Goal: Task Accomplishment & Management: Manage account settings

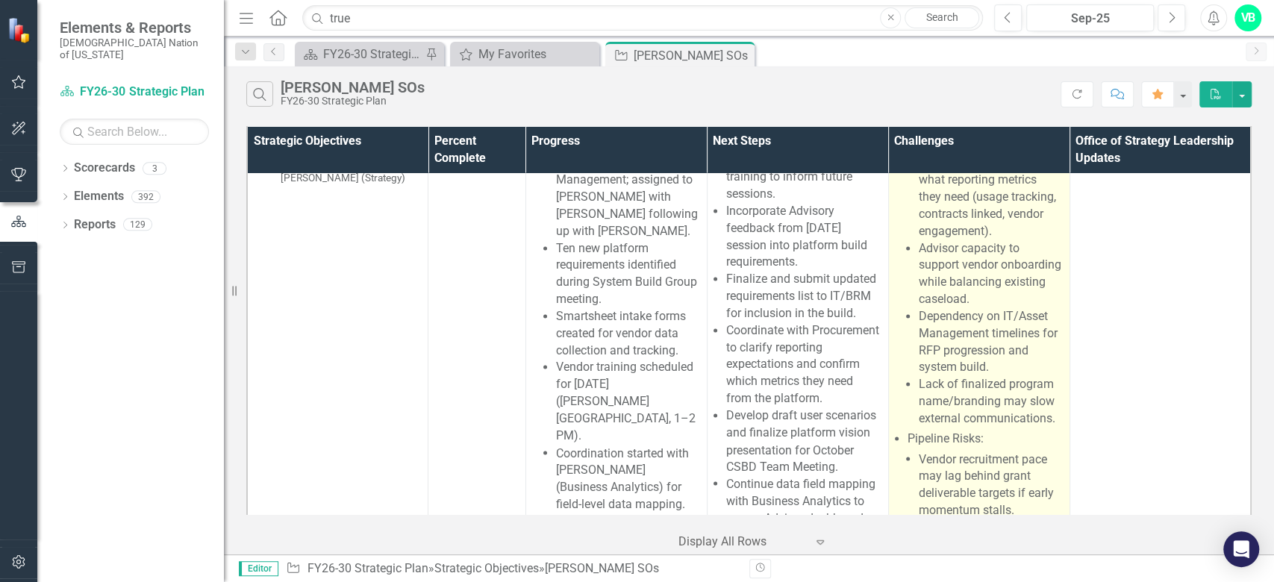
scroll to position [1194, 0]
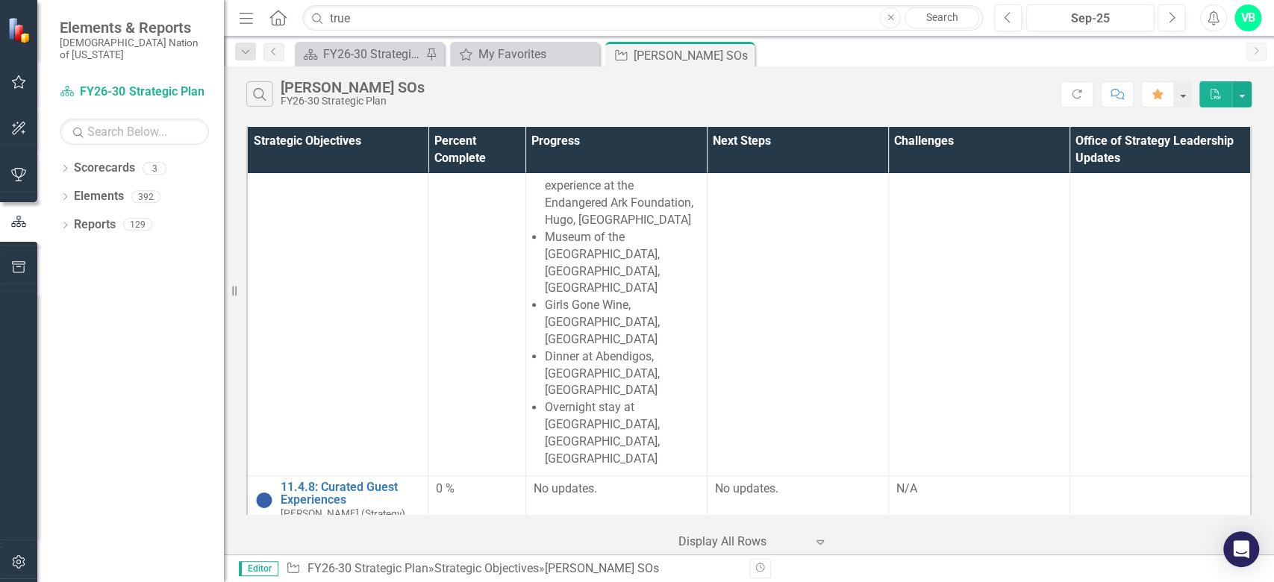
click at [415, 529] on link "11.4.9: Chahtapreneur Procurement Assistance Program" at bounding box center [351, 549] width 140 height 40
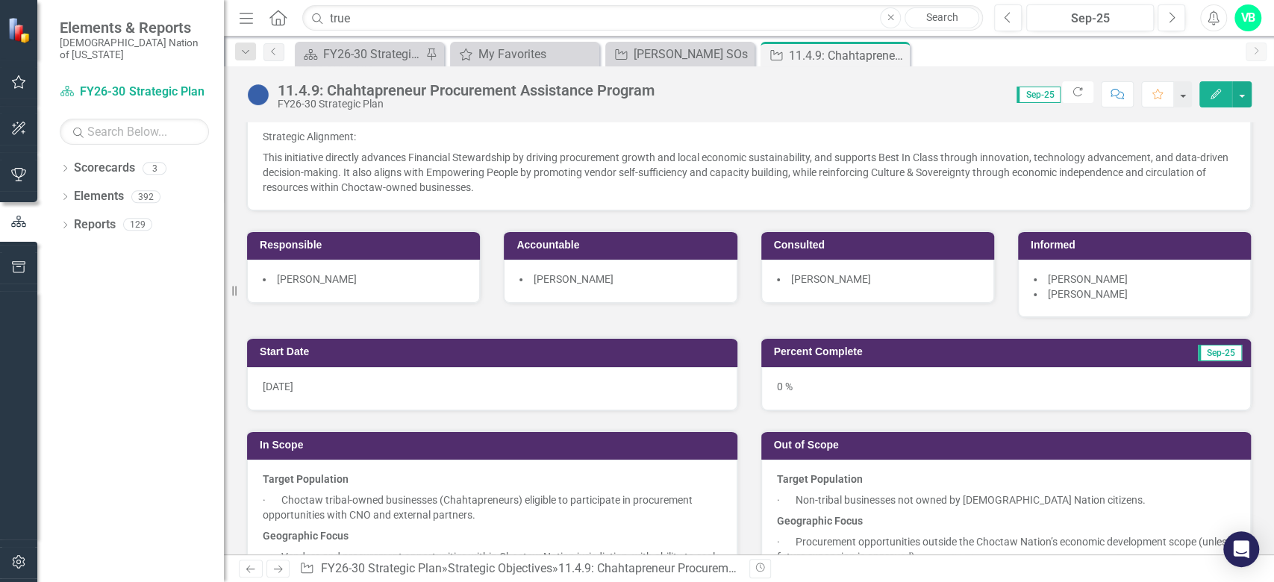
scroll to position [199, 0]
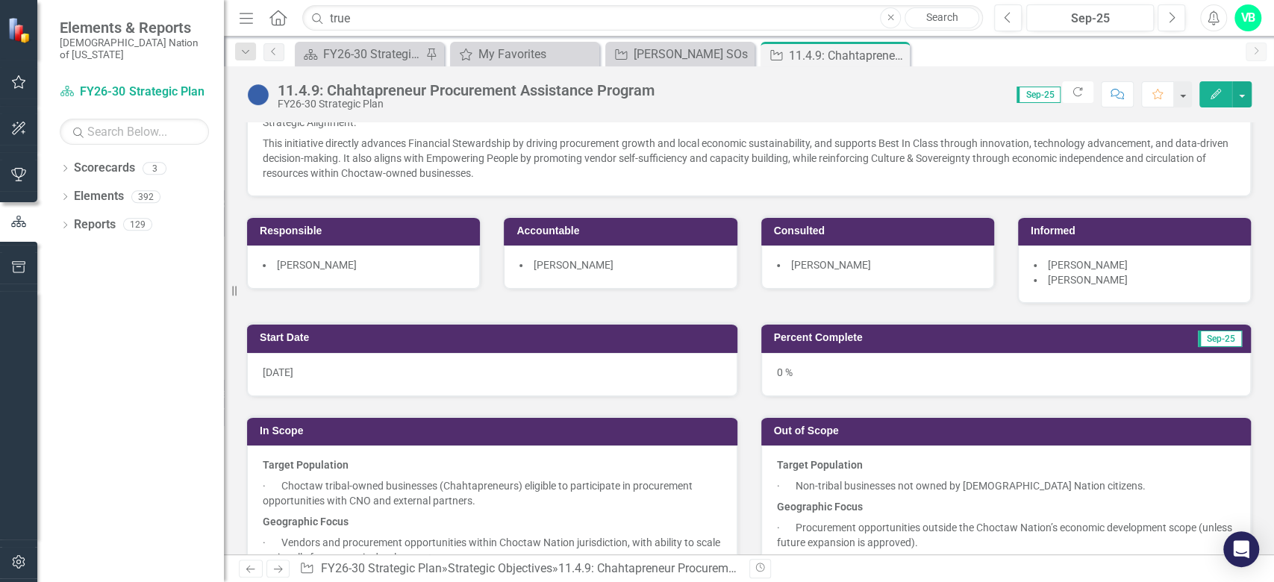
click at [885, 265] on li "[PERSON_NAME]" at bounding box center [878, 264] width 202 height 15
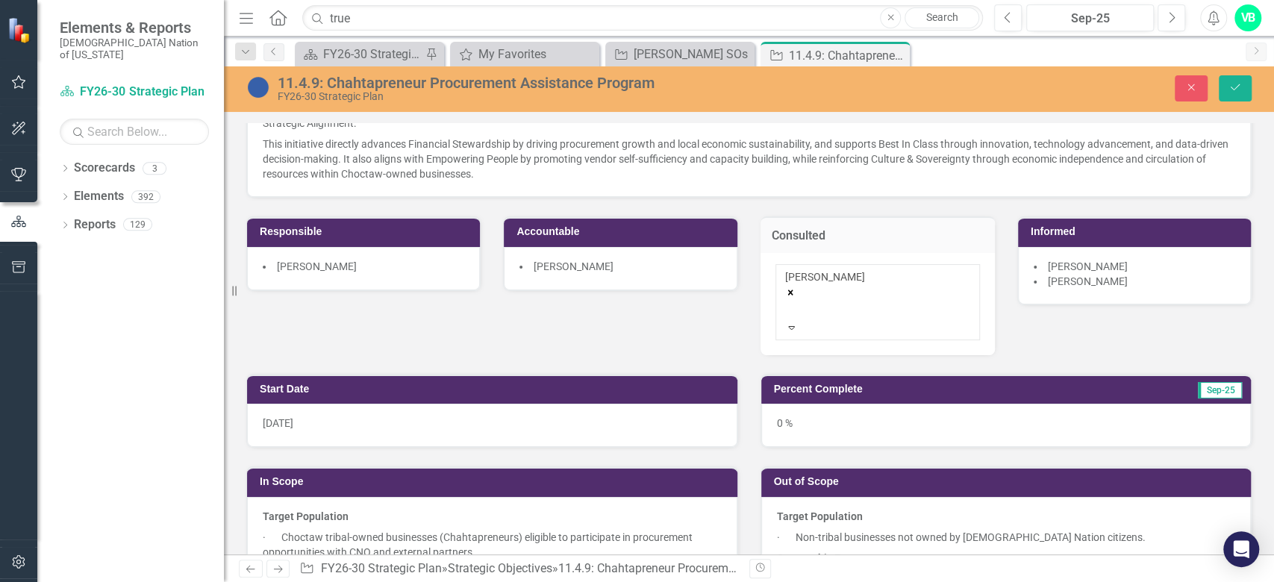
click at [875, 290] on div "[PERSON_NAME]" at bounding box center [877, 294] width 185 height 51
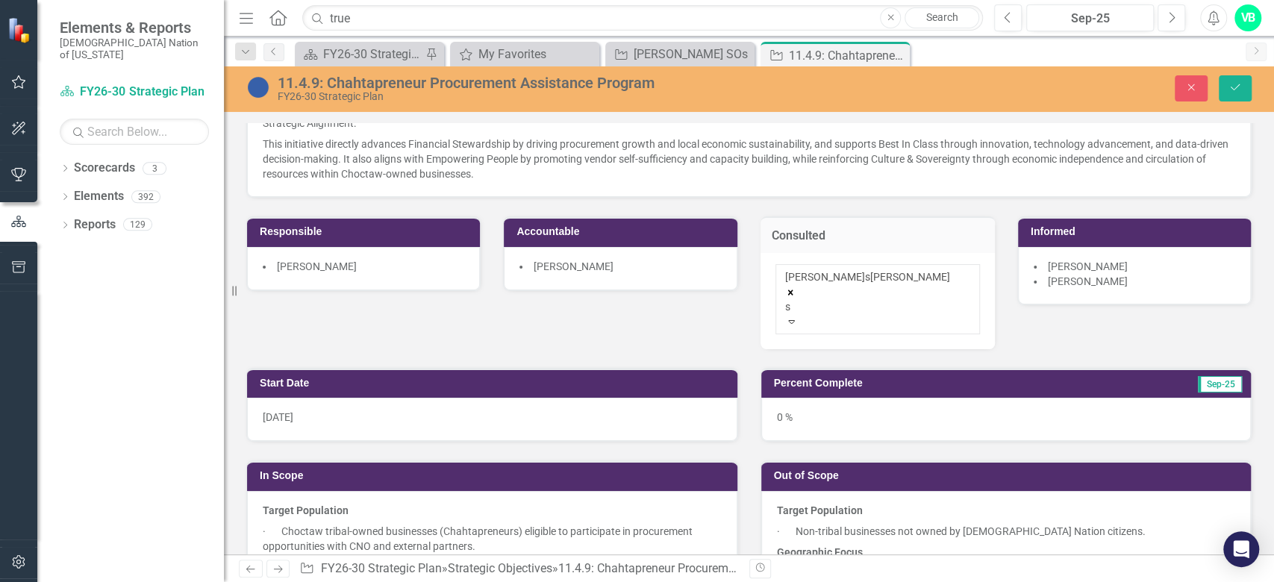
type input "st"
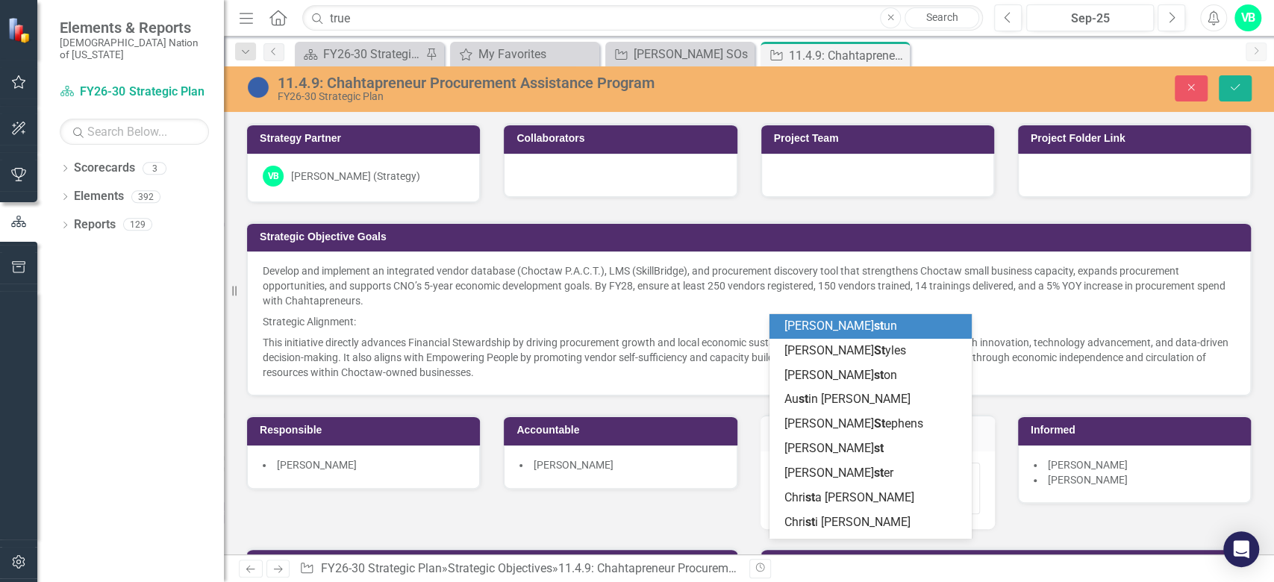
scroll to position [199, 0]
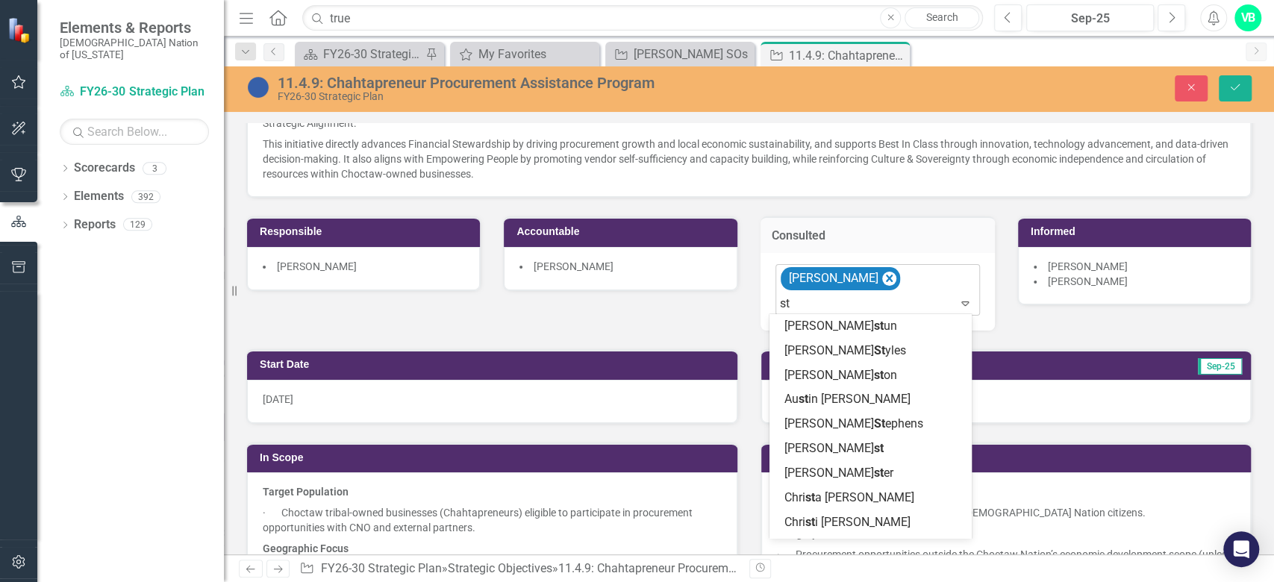
type input "s"
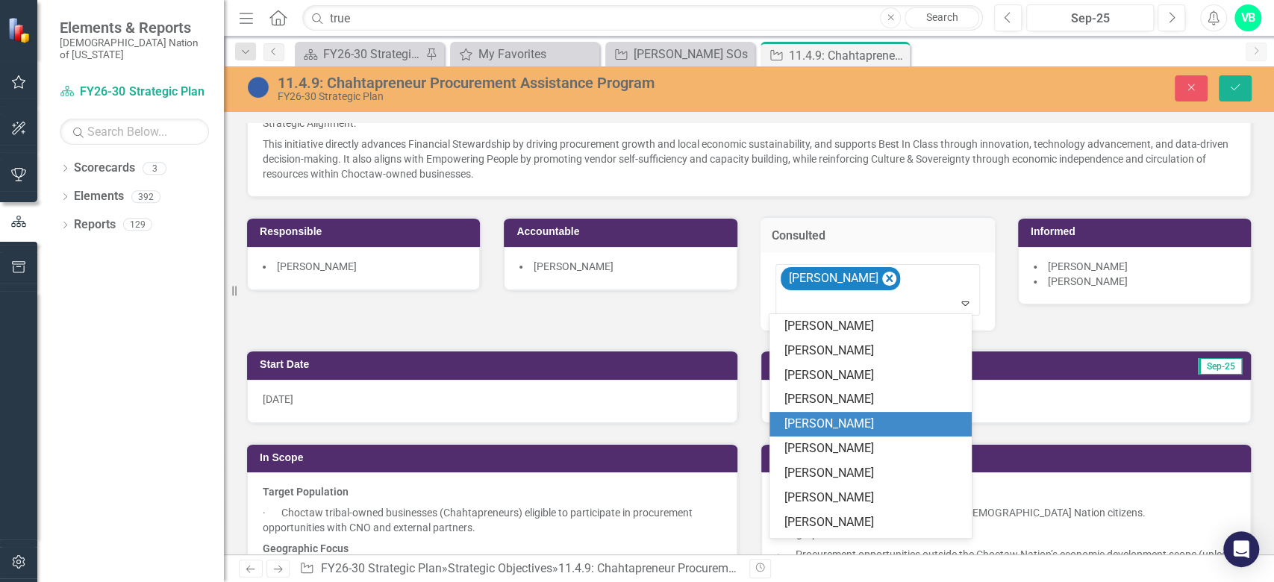
click at [606, 310] on div "Strategy Partner VB Veronica Boatright (Strategy) Collaborators Project Team Pr…" at bounding box center [749, 118] width 1028 height 425
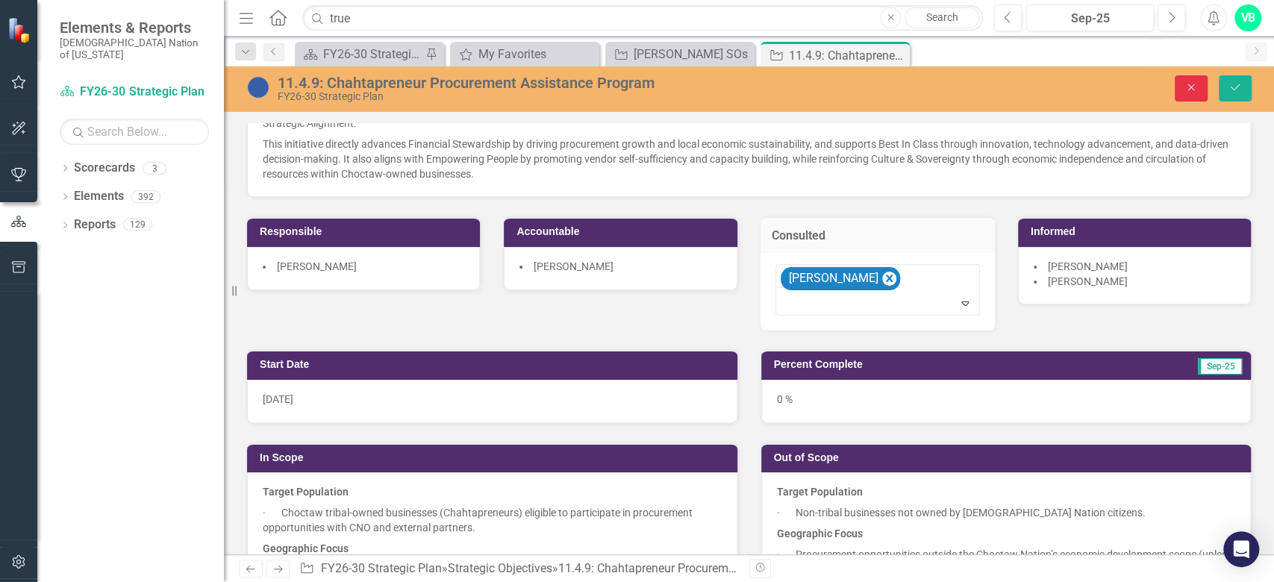
click at [1194, 88] on icon "Close" at bounding box center [1190, 87] width 13 height 10
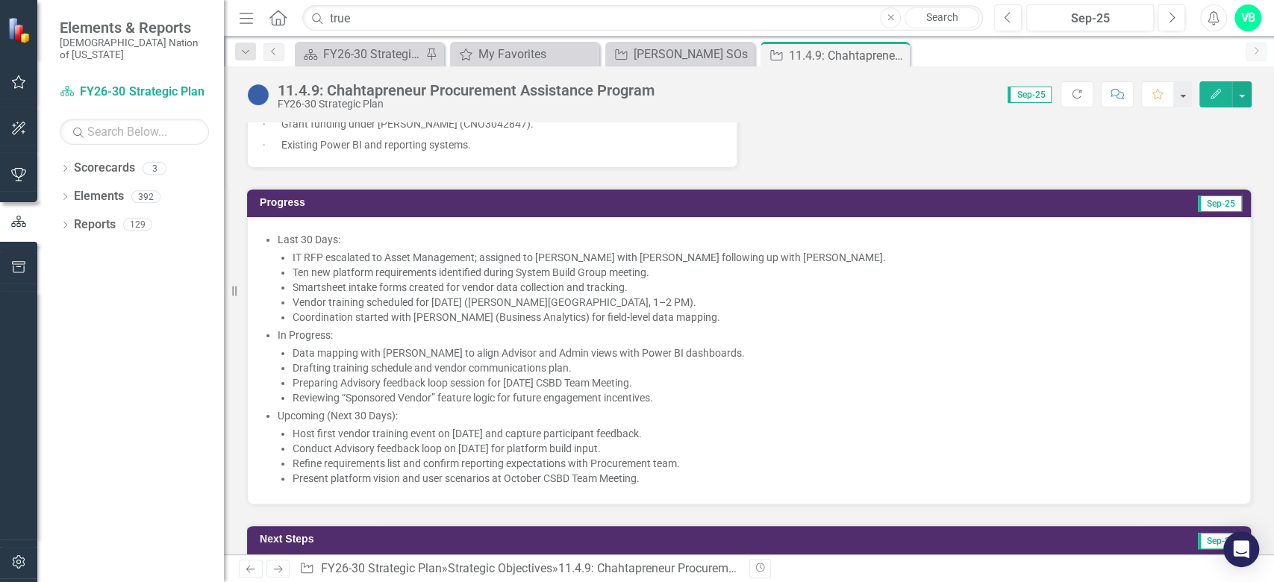
scroll to position [1329, 0]
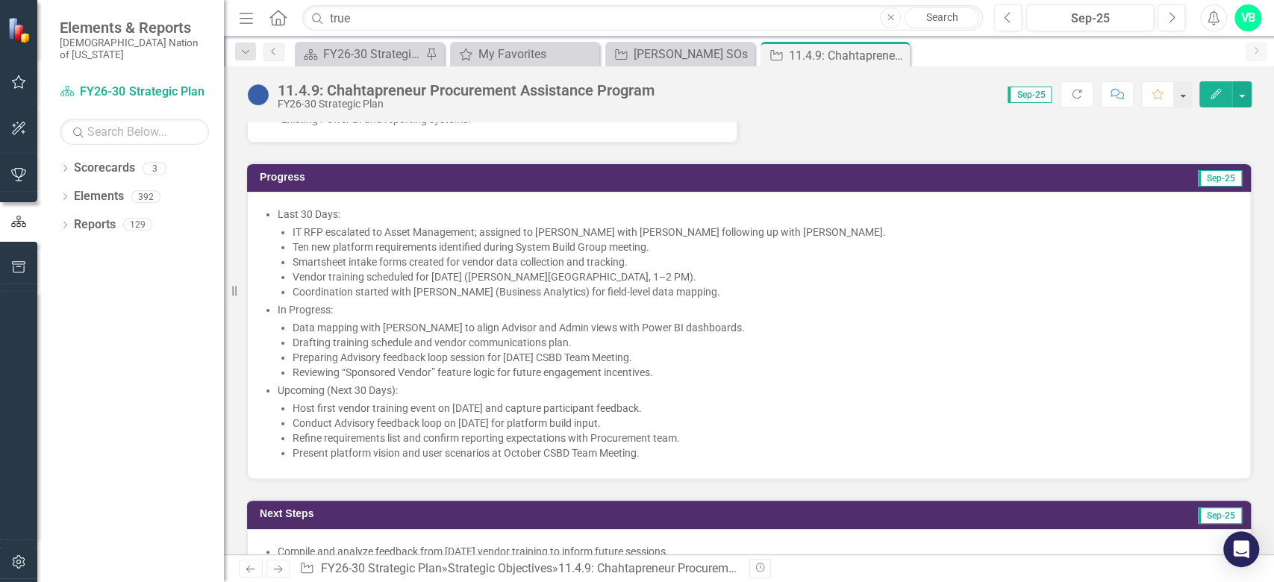
click at [407, 398] on li "Upcoming (Next 30 Days):" at bounding box center [757, 390] width 958 height 15
click at [408, 398] on li "Upcoming (Next 30 Days):" at bounding box center [757, 390] width 958 height 15
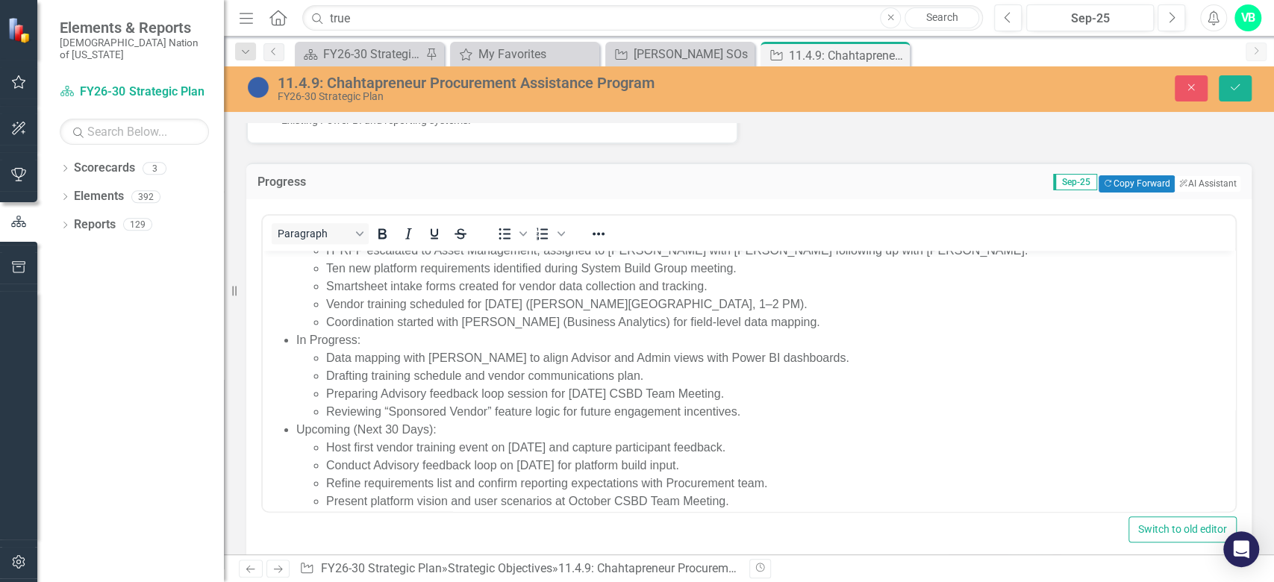
scroll to position [45, 0]
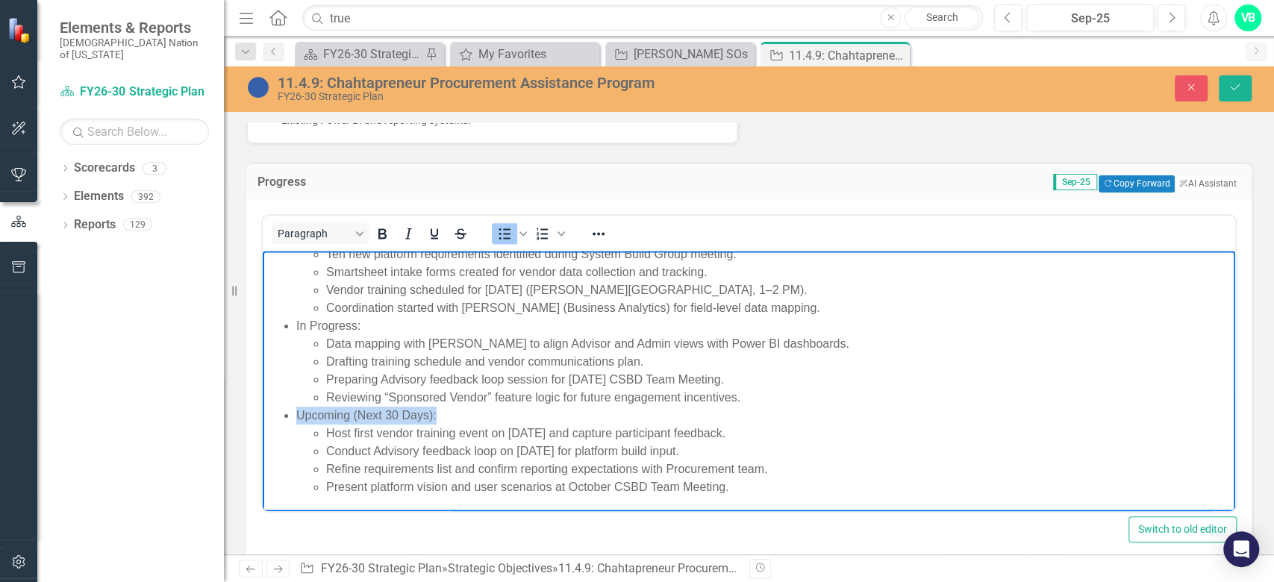
drag, startPoint x: 457, startPoint y: 419, endPoint x: 516, endPoint y: 681, distance: 268.5
click at [263, 418] on html "Last 30 Days: IT RFP escalated to Asset Management; assigned to Chas Ramsey wit…" at bounding box center [749, 359] width 973 height 306
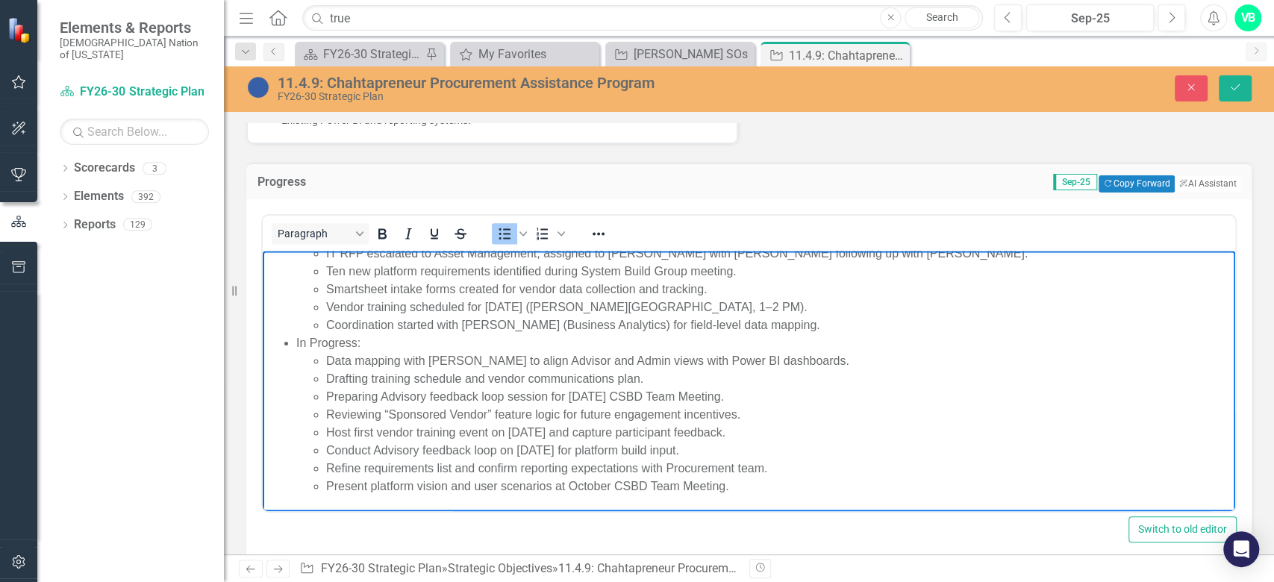
scroll to position [27, 0]
click at [1235, 87] on icon "Save" at bounding box center [1235, 87] width 13 height 10
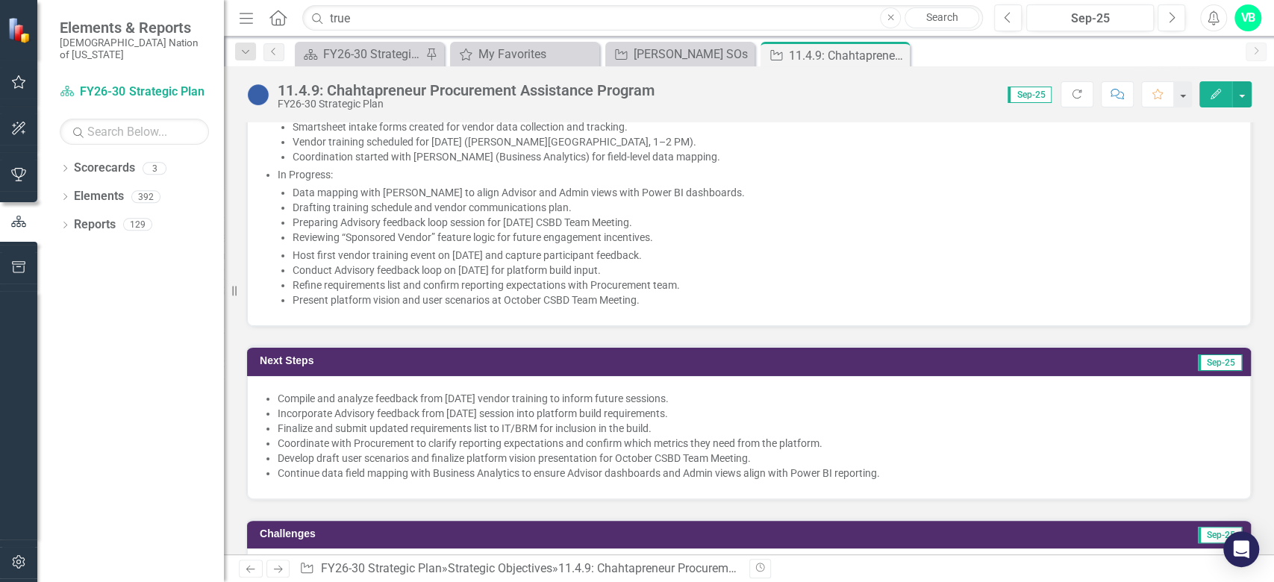
scroll to position [1493, 0]
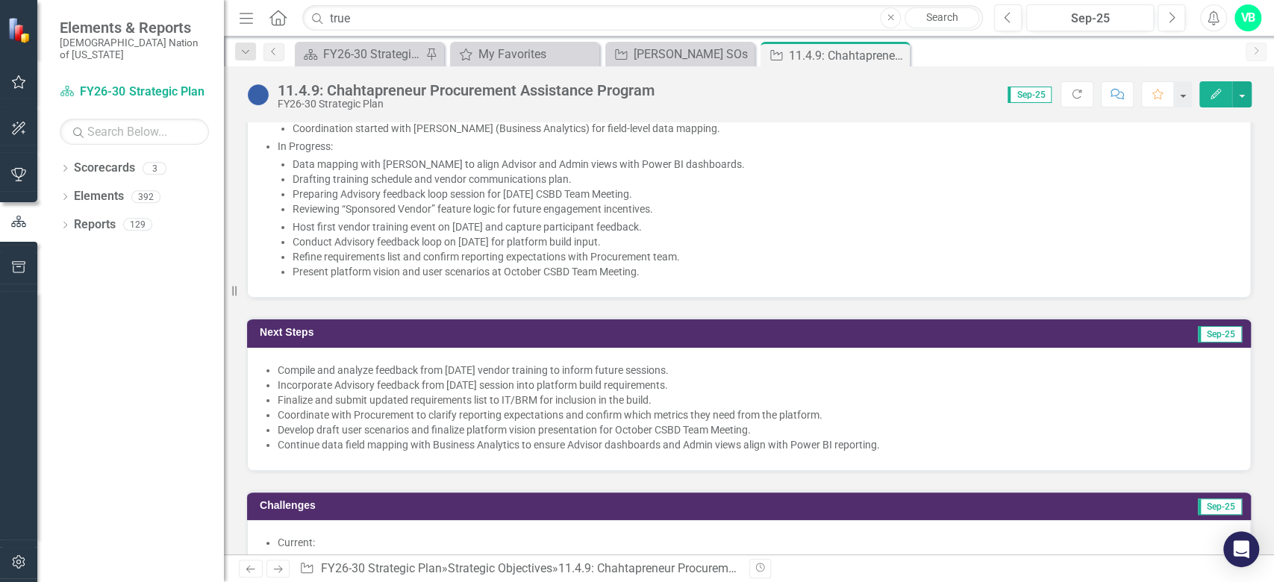
click at [772, 202] on li "Preparing Advisory feedback loop session for [DATE] CSBD Team Meeting." at bounding box center [764, 194] width 943 height 15
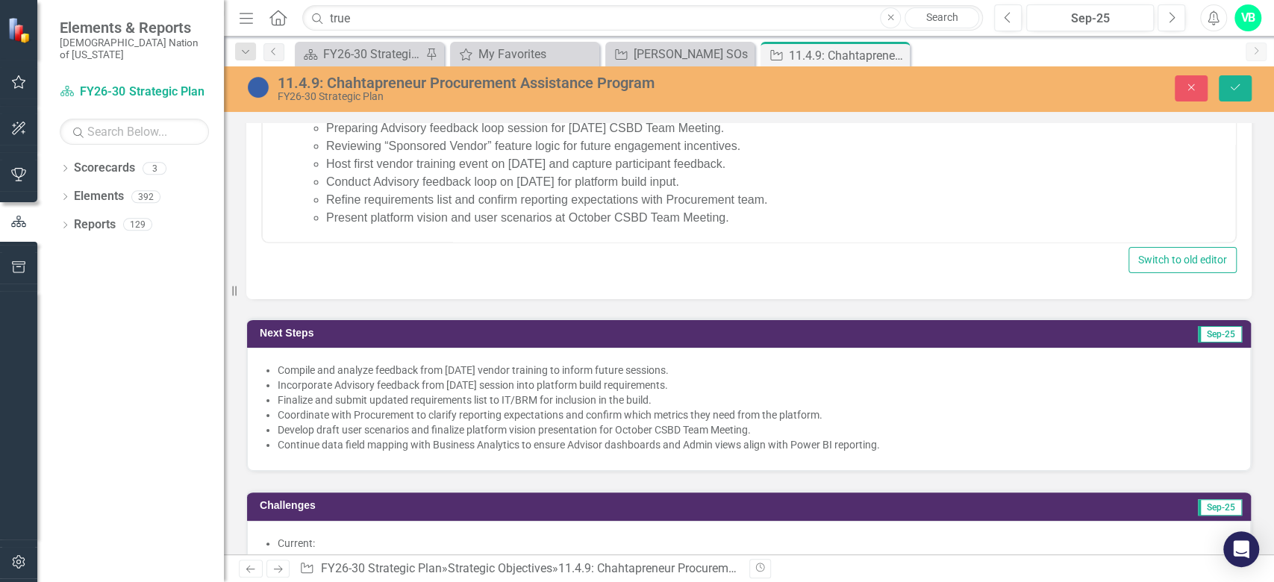
scroll to position [1499, 0]
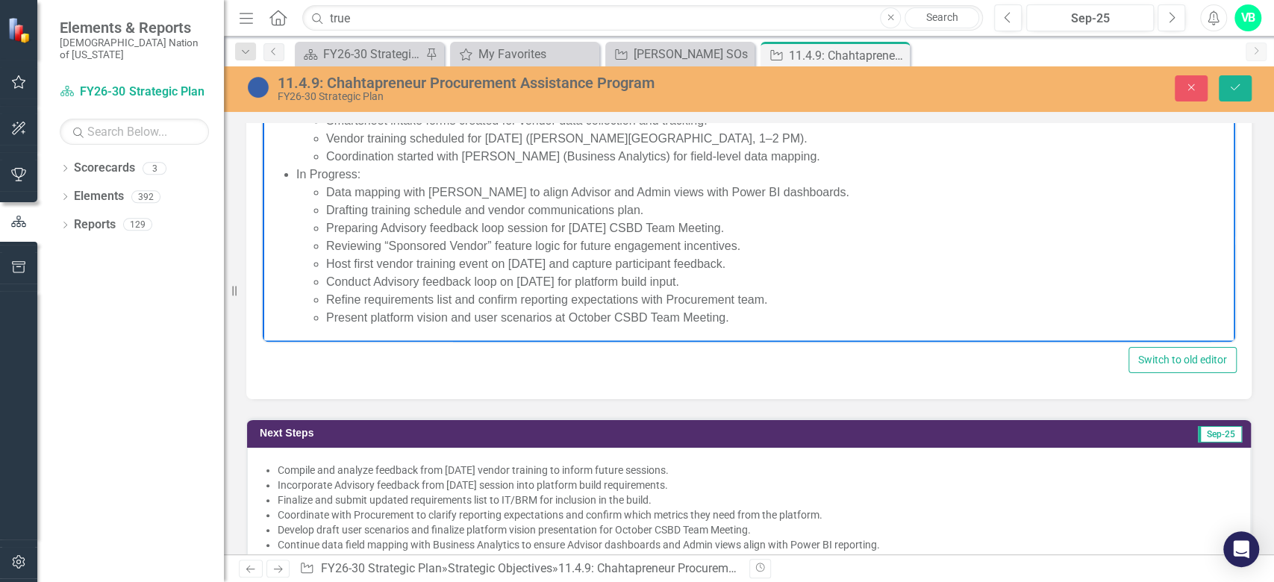
drag, startPoint x: 758, startPoint y: 231, endPoint x: 324, endPoint y: 230, distance: 433.6
click at [324, 230] on ul "Data mapping with Charles Lee to align Advisor and Admin views with Power BI da…" at bounding box center [763, 219] width 935 height 72
copy li "Preparing Advisory feedback loop session for [DATE] CSBD Team Meeting."
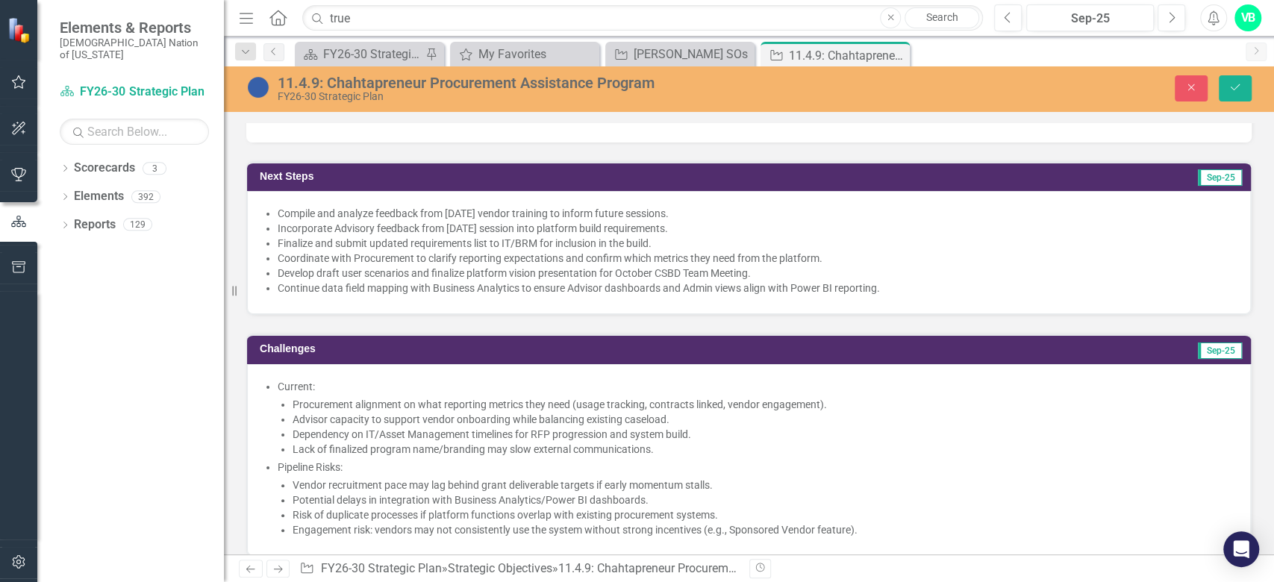
scroll to position [1797, 0]
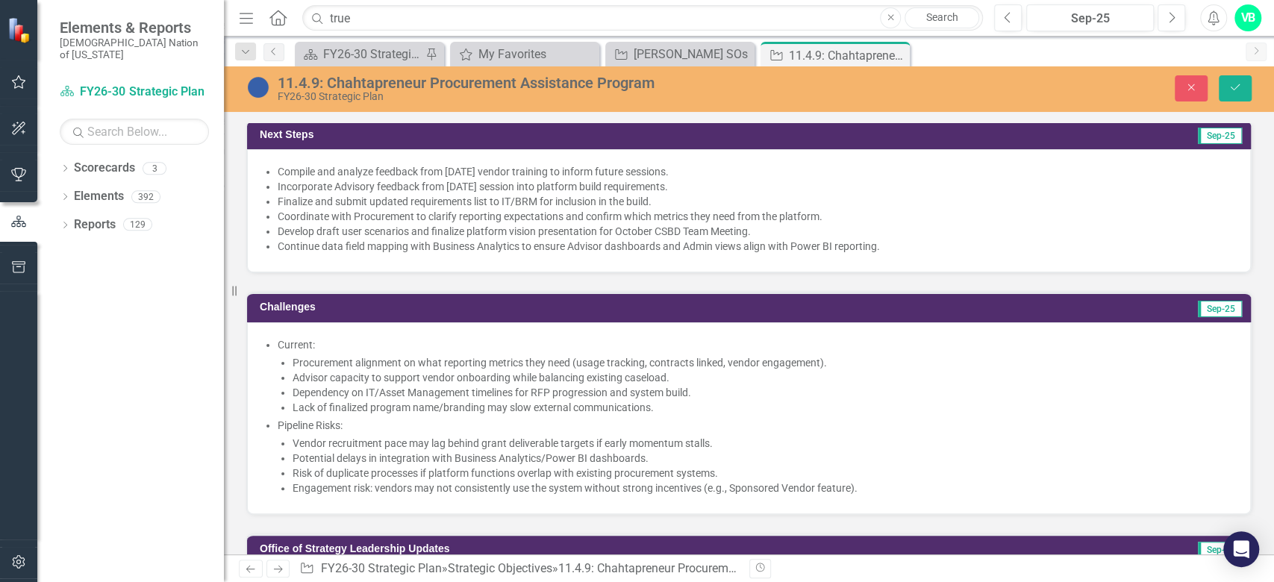
click at [958, 272] on div "Compile and analyze feedback from September 25 vendor training to inform future…" at bounding box center [749, 210] width 1004 height 123
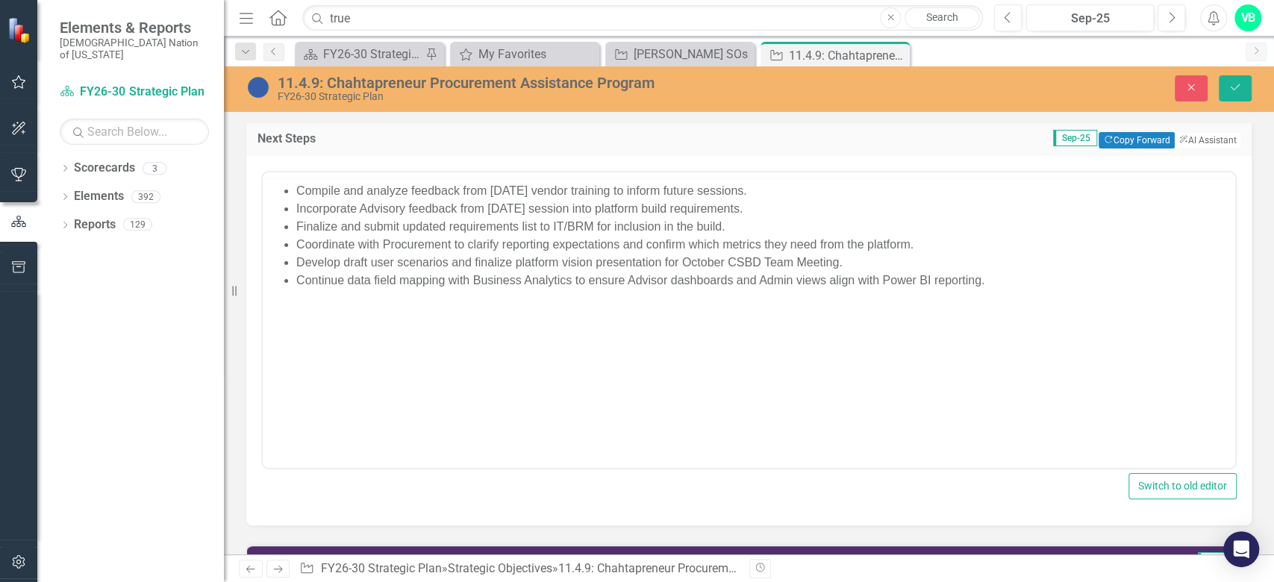
scroll to position [0, 0]
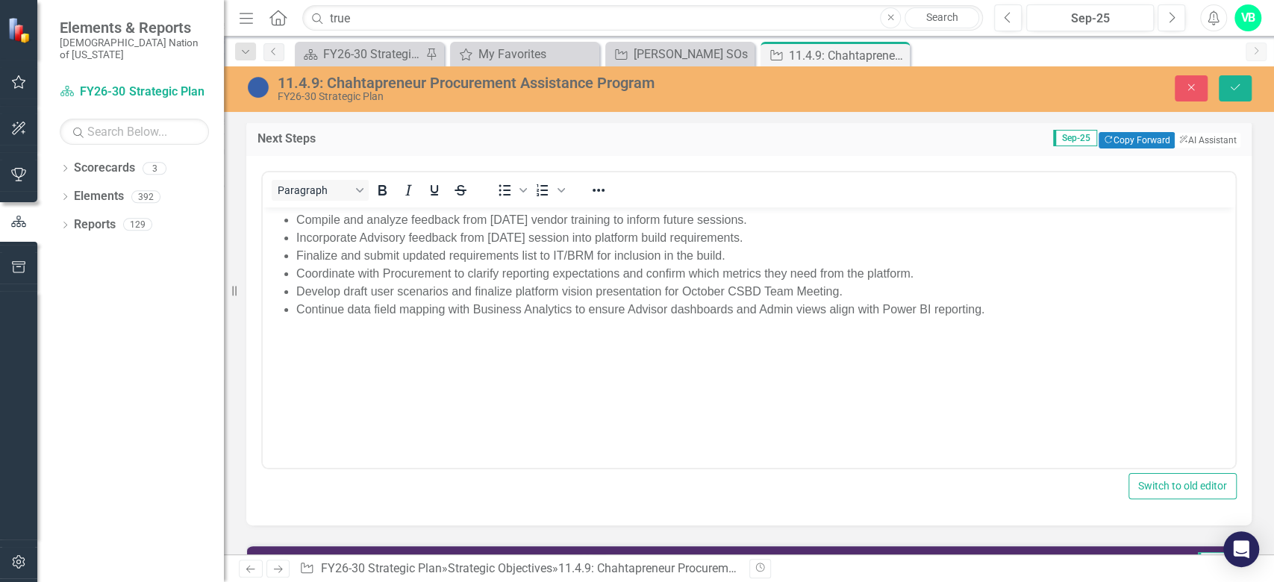
click at [1088, 314] on li "Continue data field mapping with Business Analytics to ensure Advisor dashboard…" at bounding box center [763, 309] width 935 height 18
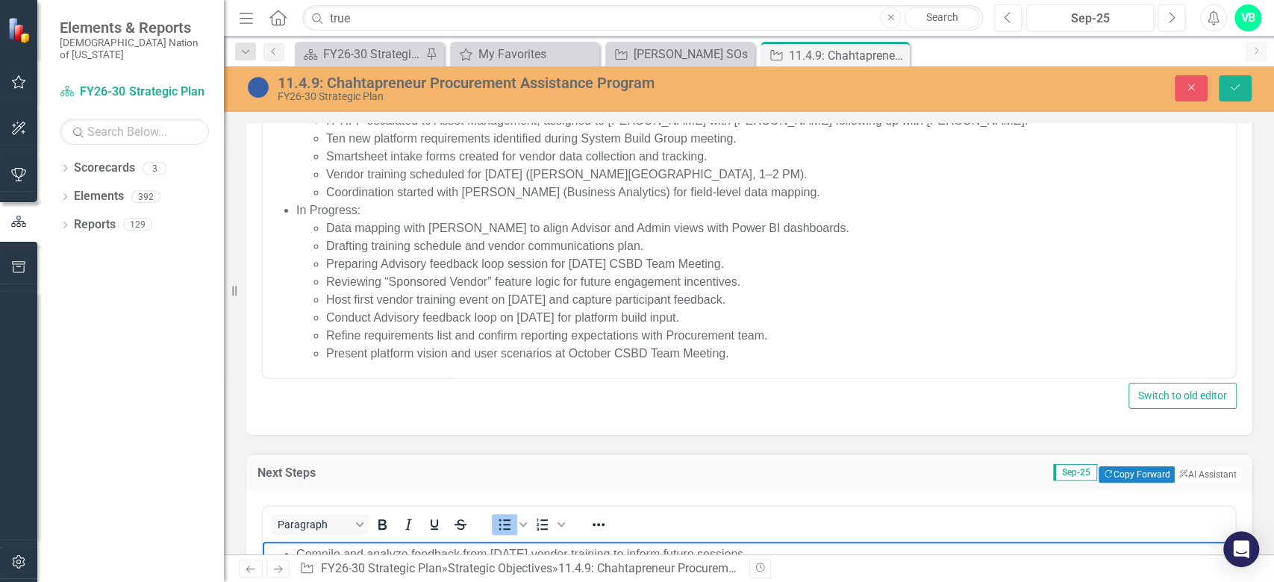
scroll to position [1399, 0]
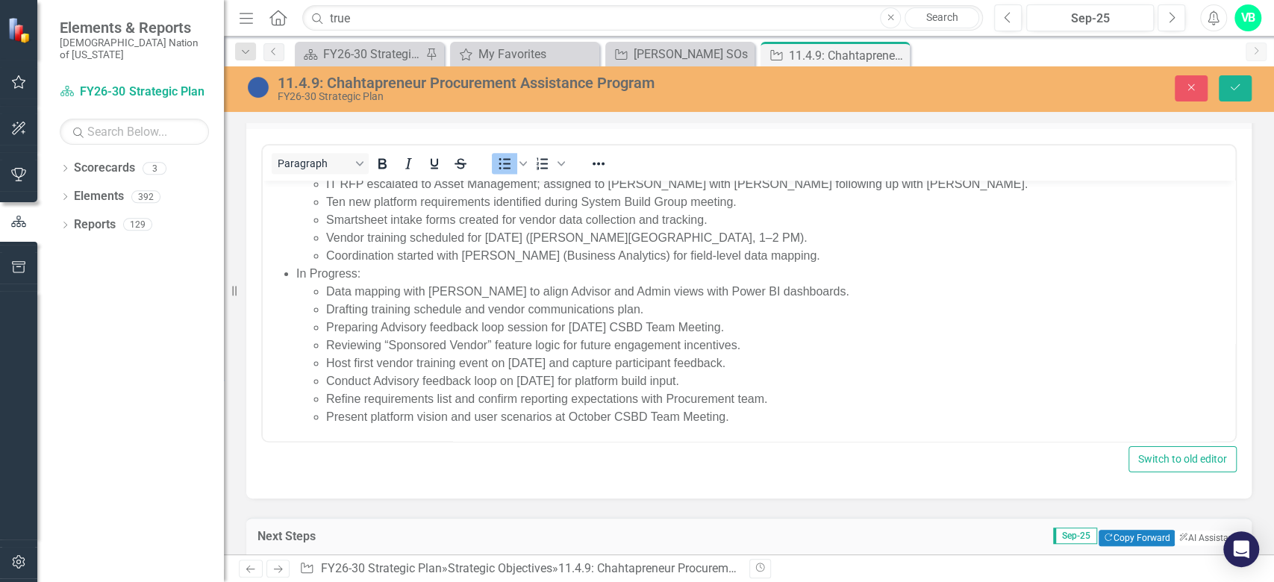
click at [796, 323] on li "Preparing Advisory feedback loop session for [DATE] CSBD Team Meeting." at bounding box center [778, 327] width 905 height 18
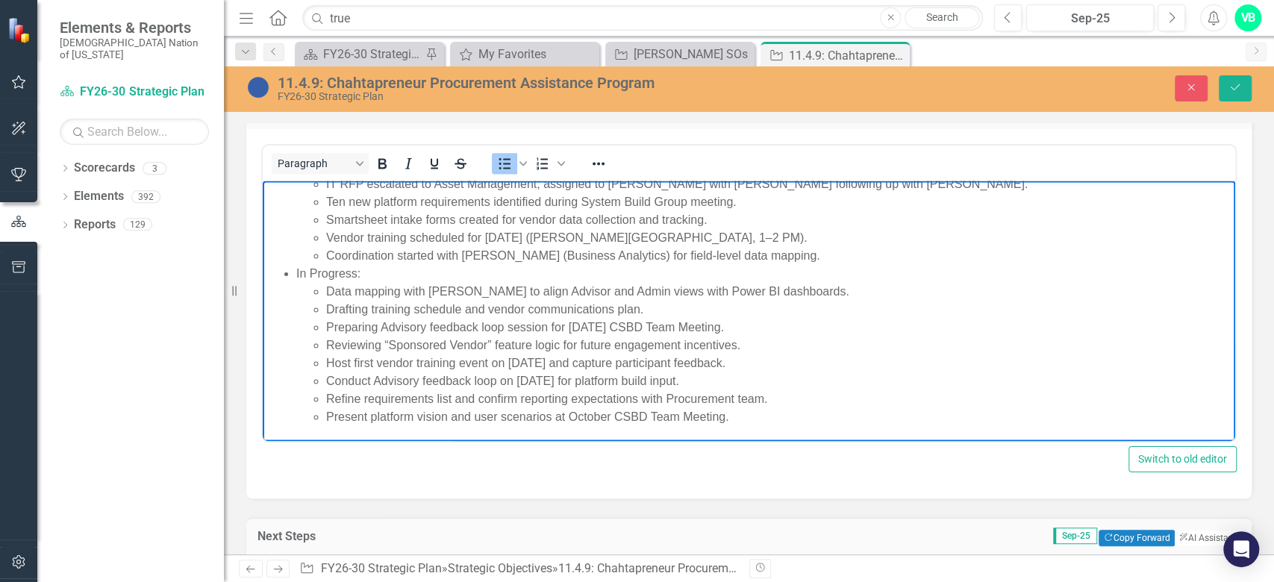
drag, startPoint x: 761, startPoint y: 322, endPoint x: 300, endPoint y: 325, distance: 460.5
click at [300, 325] on ul "Data mapping with Charles Lee to align Advisor and Admin views with Power BI da…" at bounding box center [763, 318] width 935 height 72
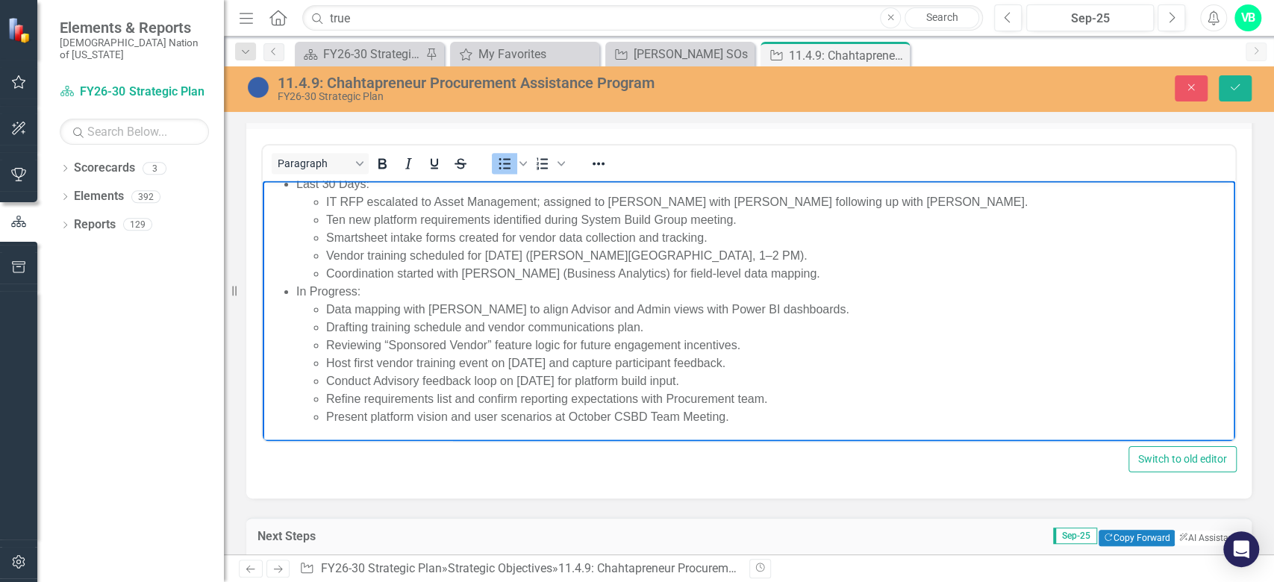
drag, startPoint x: 718, startPoint y: 375, endPoint x: 306, endPoint y: 377, distance: 412.0
click at [306, 377] on ul "Host first vendor training event on September 25 and capture participant feedba…" at bounding box center [763, 390] width 935 height 72
copy li "Conduct Advisory feedback loop on [DATE] for platform build input."
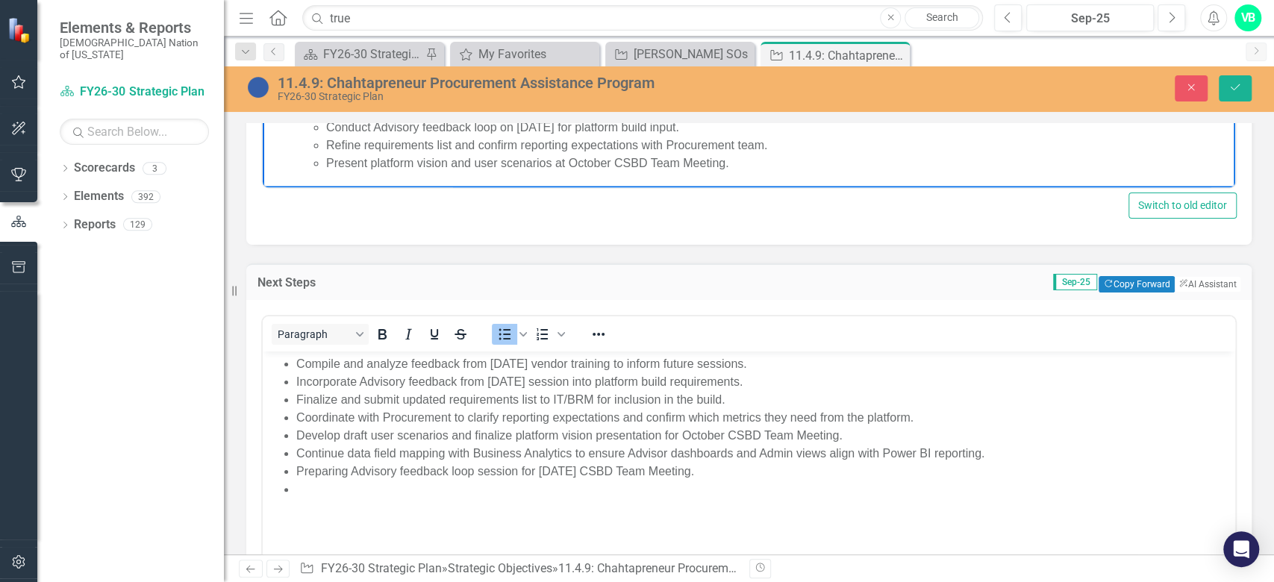
scroll to position [1698, 0]
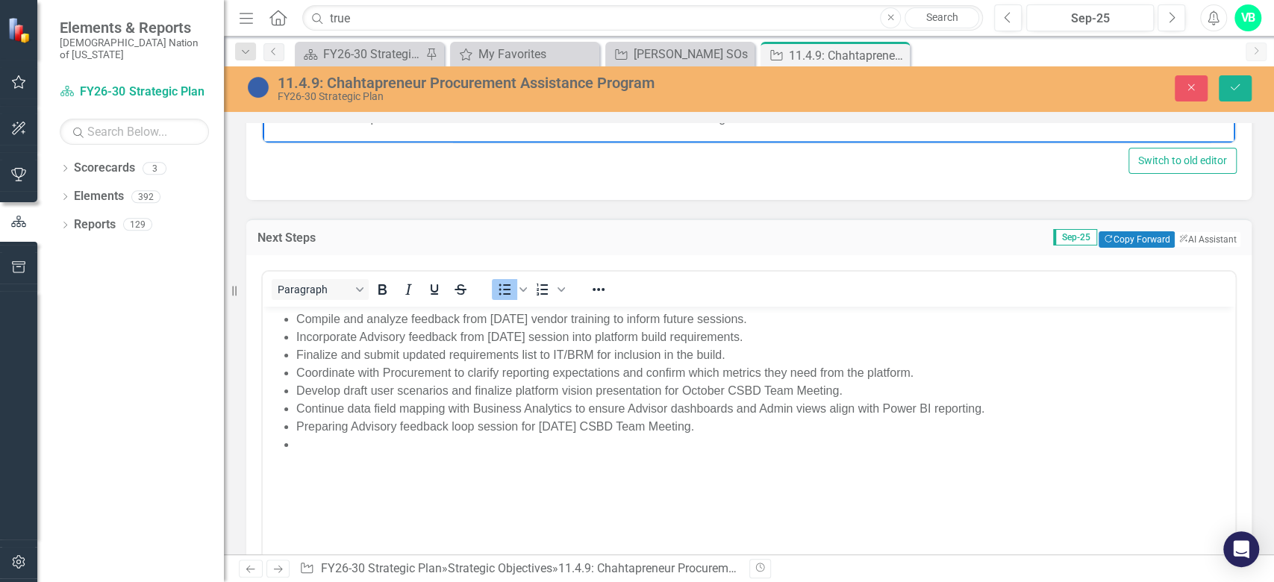
click at [336, 449] on li "Rich Text Area. Press ALT-0 for help." at bounding box center [763, 444] width 935 height 18
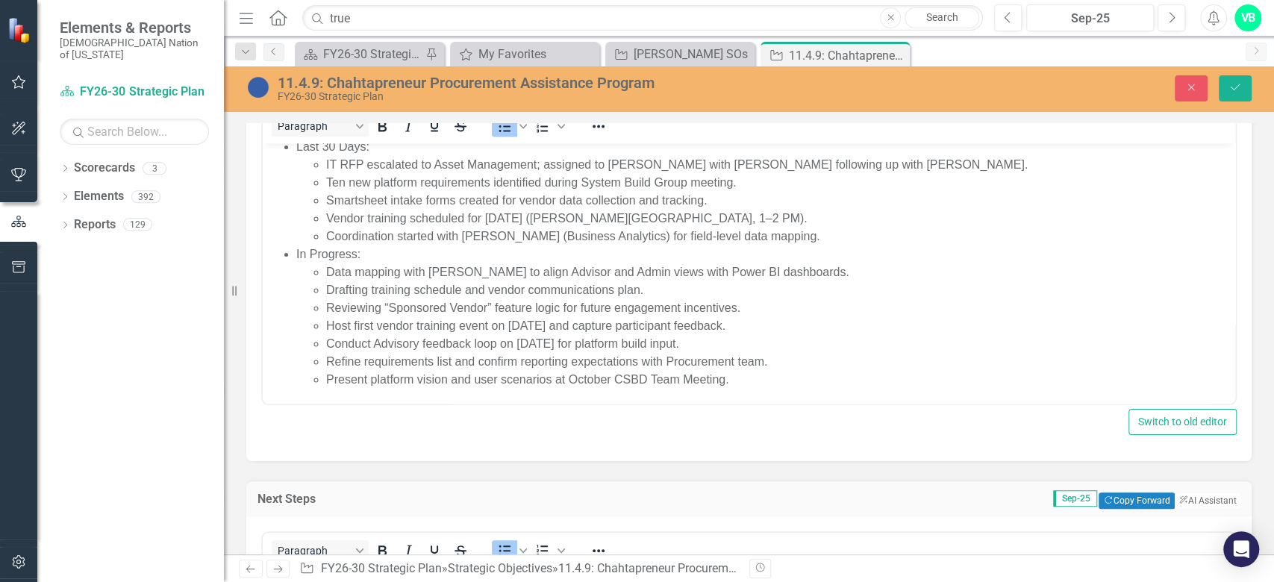
scroll to position [1399, 0]
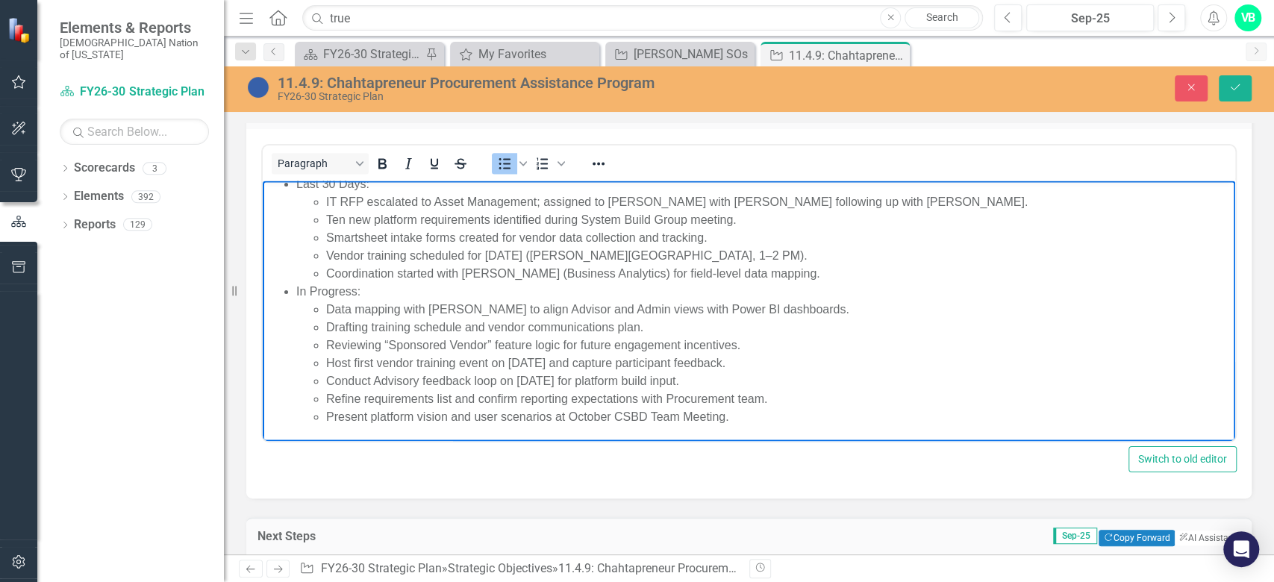
click at [802, 375] on li "Conduct Advisory feedback loop on [DATE] for platform build input." at bounding box center [778, 381] width 905 height 18
drag, startPoint x: 722, startPoint y: 378, endPoint x: 308, endPoint y: 380, distance: 413.5
click at [308, 380] on ul "Host first vendor training event on September 25 and capture participant feedba…" at bounding box center [763, 390] width 935 height 72
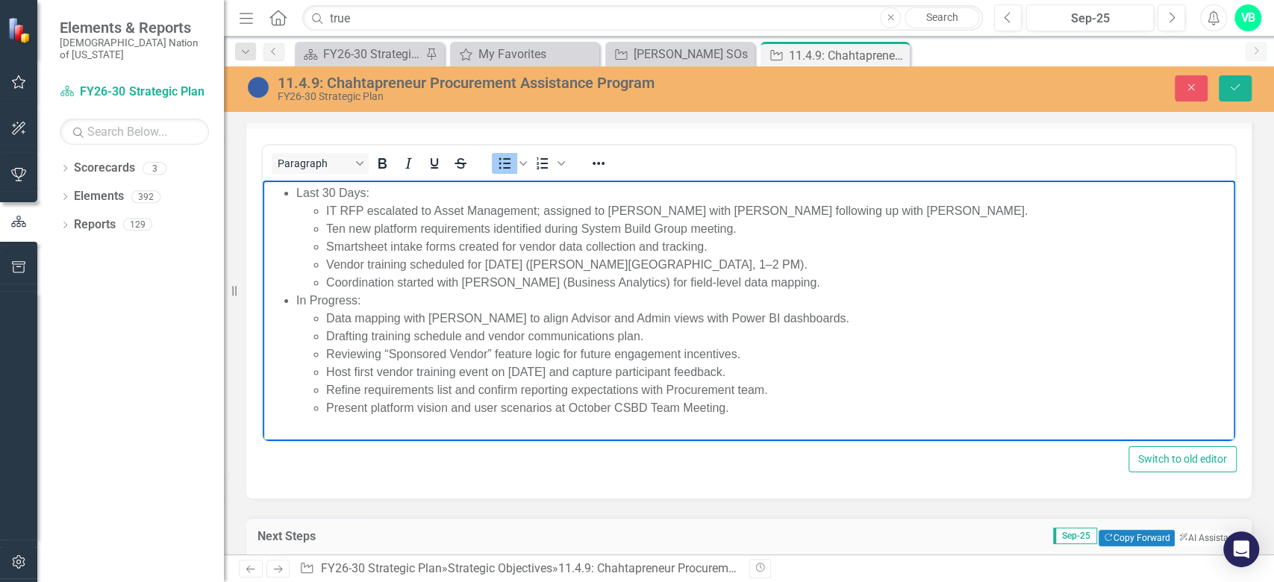
scroll to position [0, 0]
click at [822, 417] on body "Last 30 Days: IT RFP escalated to Asset Management; assigned to Chas Ramsey wit…" at bounding box center [749, 306] width 973 height 252
drag, startPoint x: 749, startPoint y: 410, endPoint x: 307, endPoint y: 410, distance: 441.8
click at [307, 410] on ul "Host first vendor training event on September 25 and capture participant feedba…" at bounding box center [763, 390] width 935 height 54
copy li "Present platform vision and user scenarios at October CSBD Team Meeting."
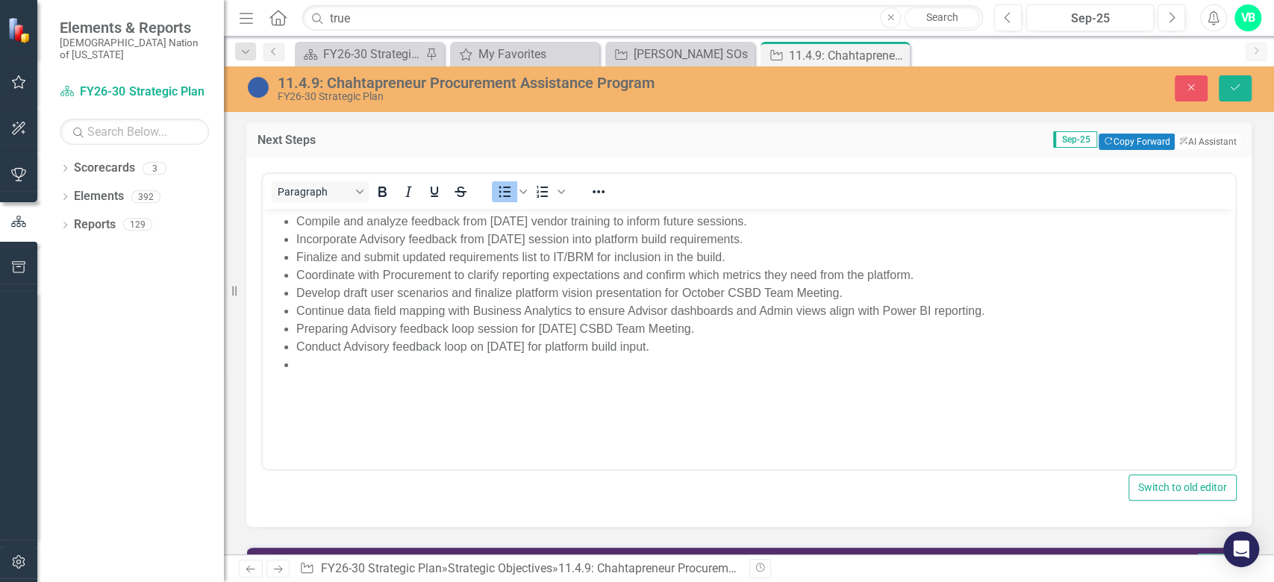
scroll to position [1797, 0]
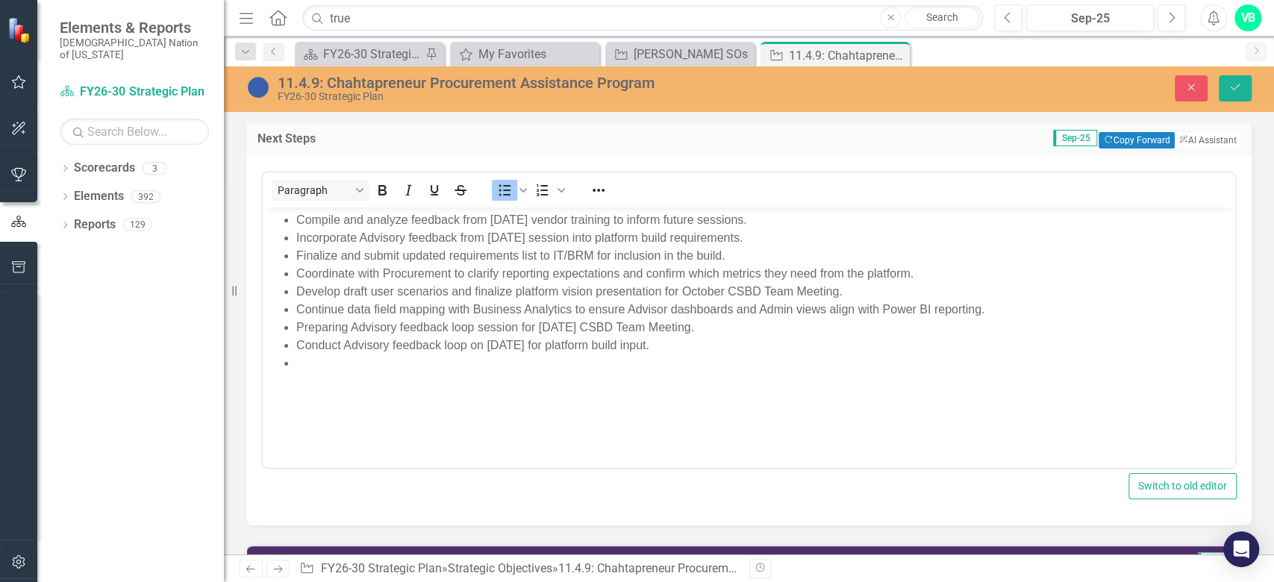
click at [310, 361] on li "Rich Text Area. Press ALT-0 for help." at bounding box center [763, 363] width 935 height 18
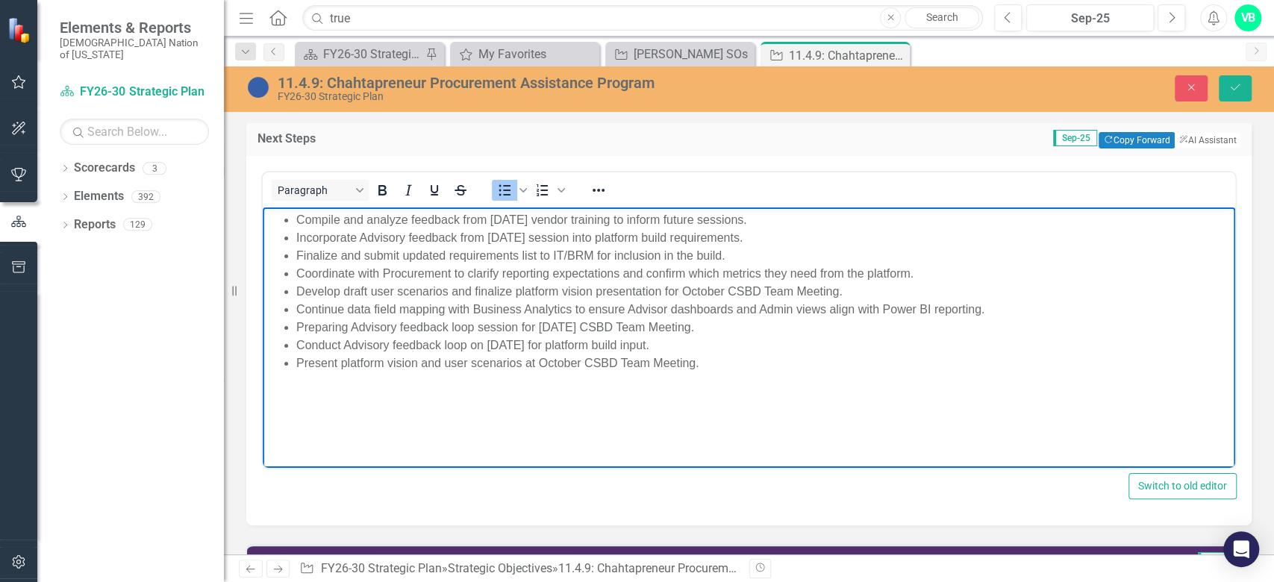
scroll to position [1499, 0]
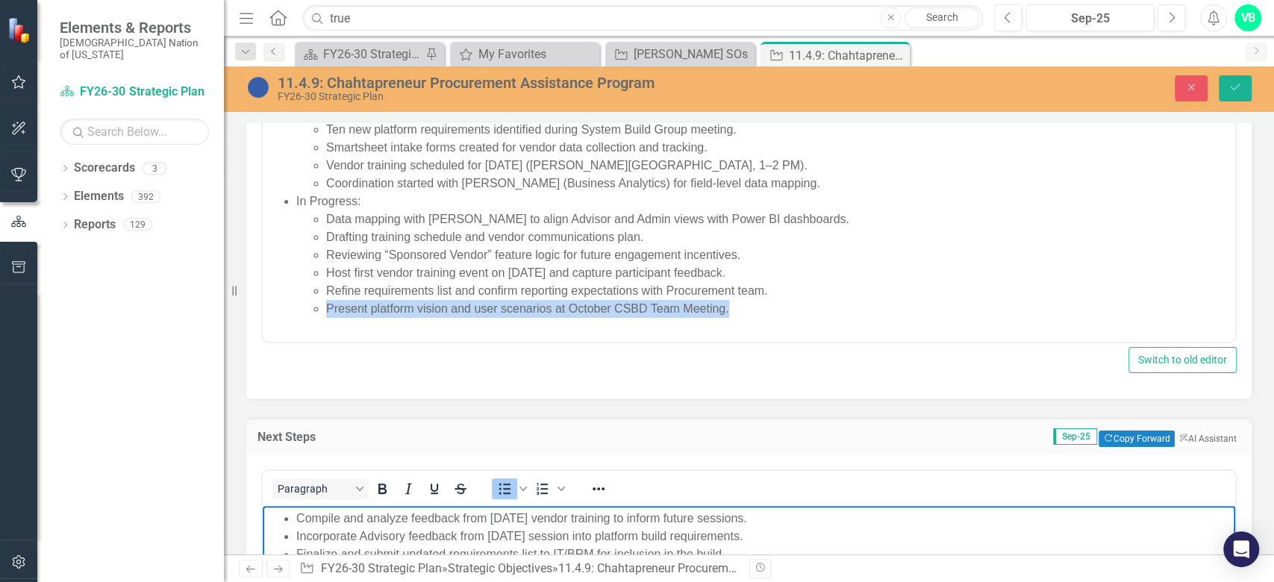
click at [566, 332] on body "Last 30 Days: IT RFP escalated to Asset Management; assigned to Chas Ramsey wit…" at bounding box center [749, 207] width 973 height 252
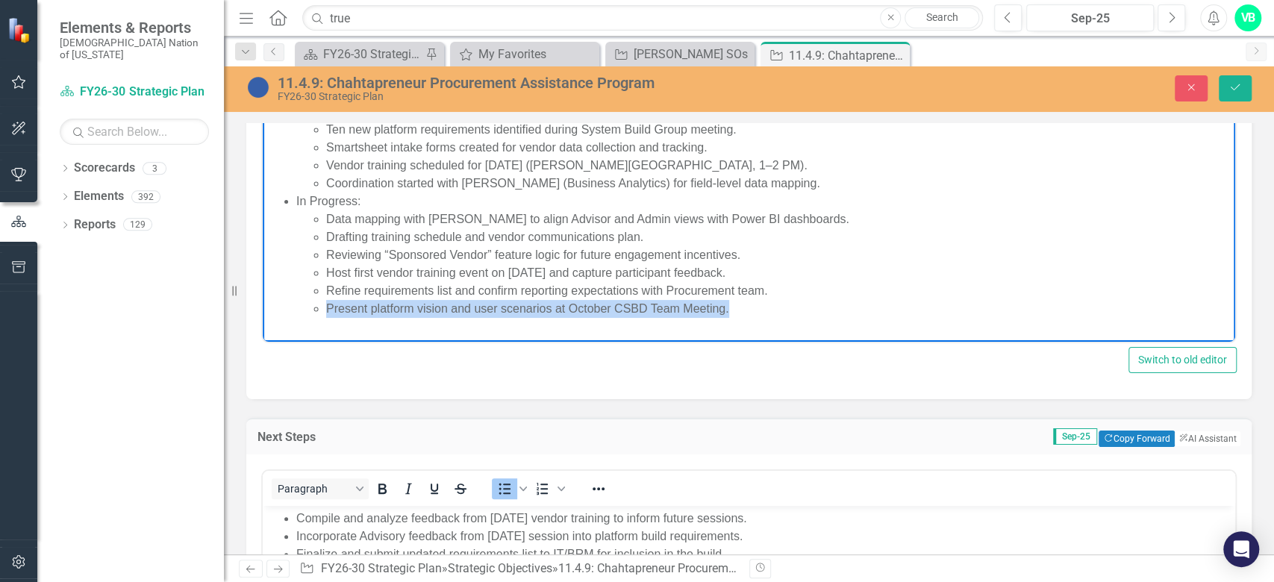
drag, startPoint x: 736, startPoint y: 308, endPoint x: 301, endPoint y: 305, distance: 435.1
click at [301, 305] on ul "Host first vendor training event on September 25 and capture participant feedba…" at bounding box center [763, 290] width 935 height 54
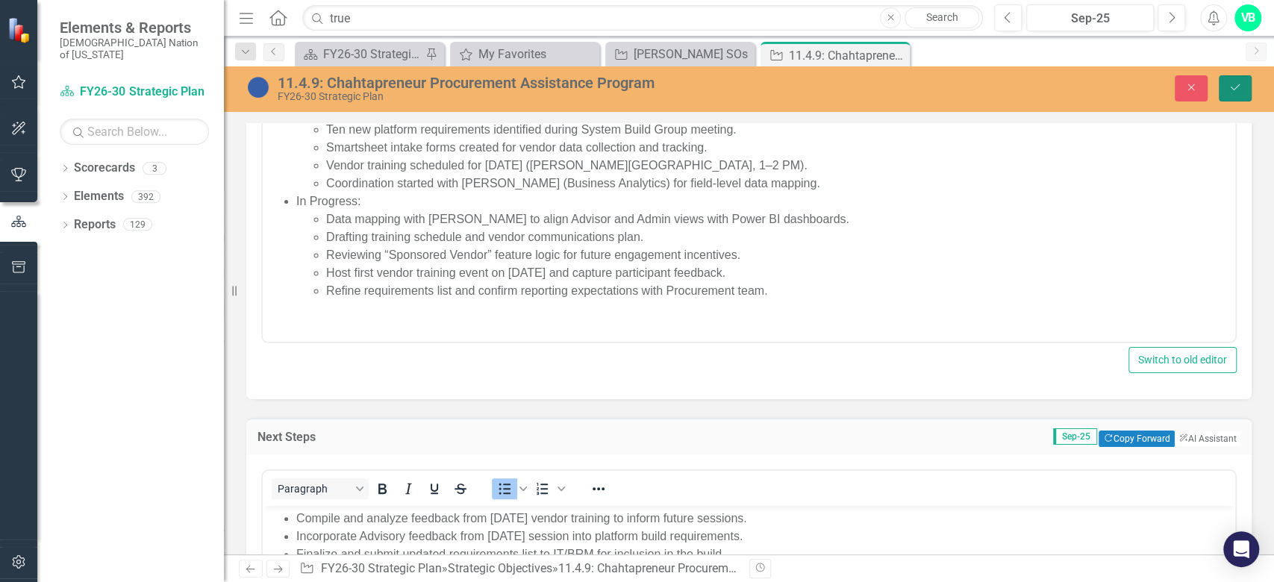
click at [1222, 75] on button "Save" at bounding box center [1235, 88] width 33 height 26
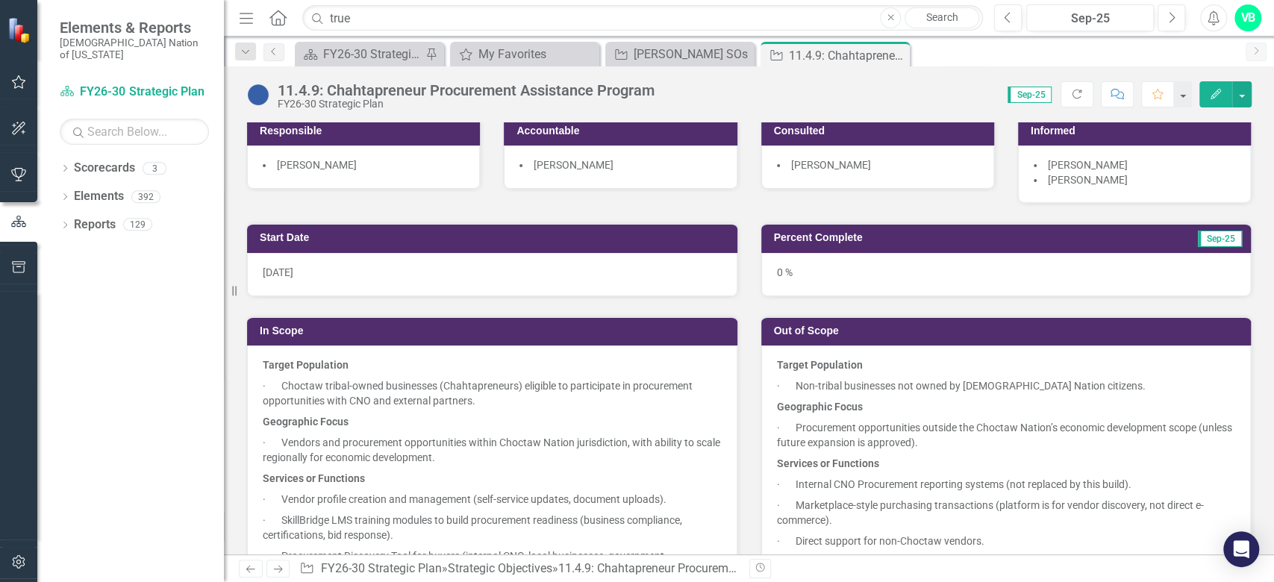
scroll to position [0, 0]
